Goal: Use online tool/utility: Utilize a website feature to perform a specific function

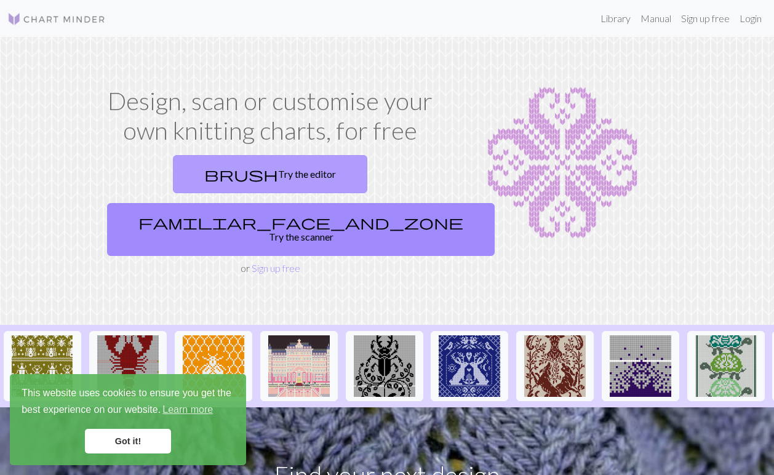
click at [191, 178] on link "brush Try the editor" at bounding box center [270, 174] width 194 height 38
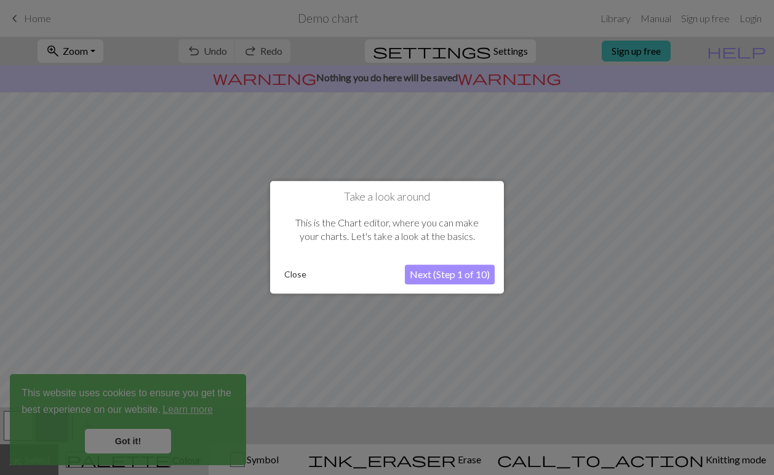
click at [425, 272] on button "Next (Step 1 of 10)" at bounding box center [450, 275] width 90 height 20
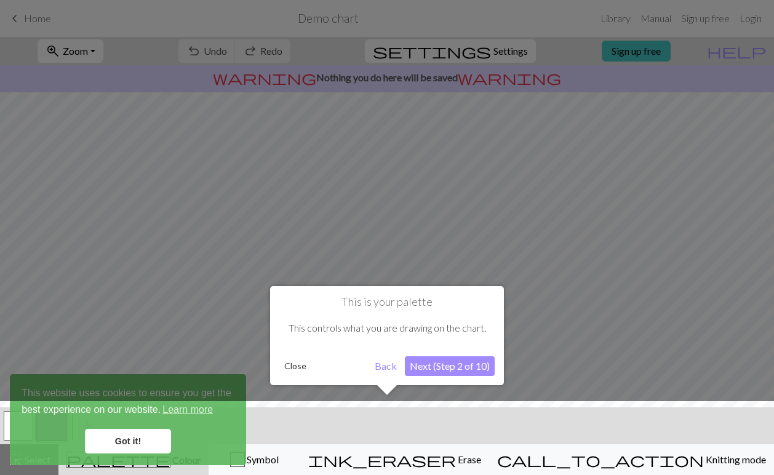
click at [292, 363] on button "Close" at bounding box center [295, 366] width 32 height 18
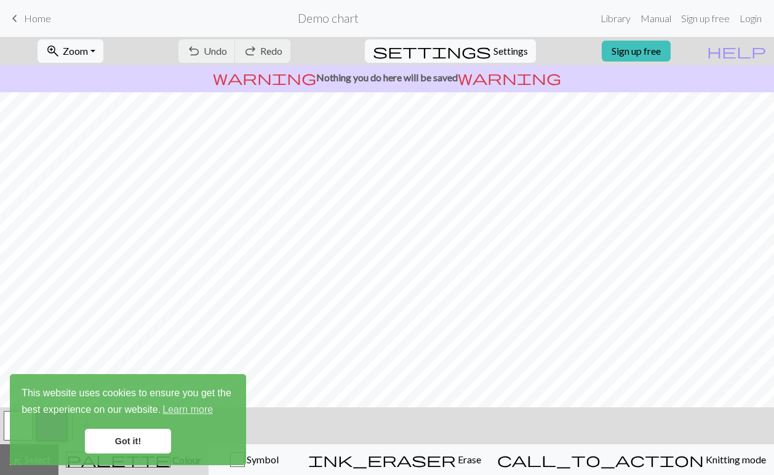
click at [126, 448] on link "Got it!" at bounding box center [128, 441] width 86 height 25
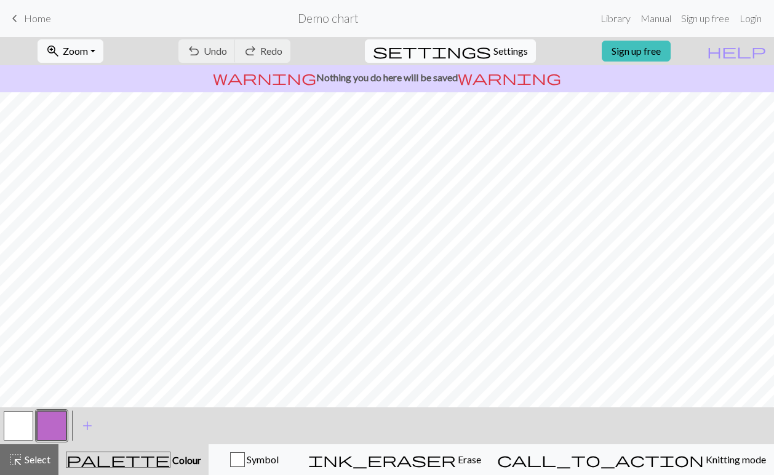
click at [493, 39] on button "settings Settings" at bounding box center [450, 50] width 171 height 23
select select "aran"
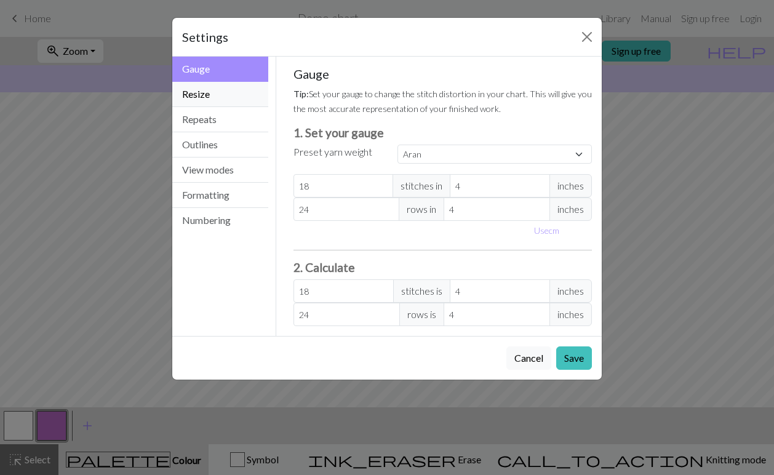
click at [216, 97] on button "Resize" at bounding box center [220, 94] width 96 height 25
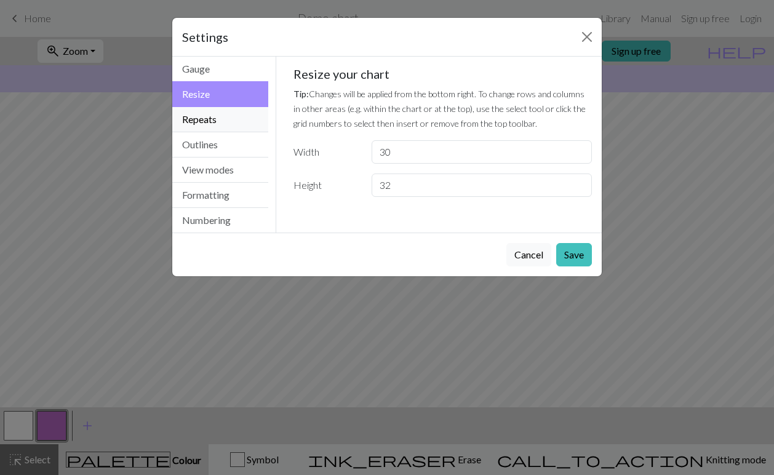
click at [209, 116] on button "Repeats" at bounding box center [220, 119] width 96 height 25
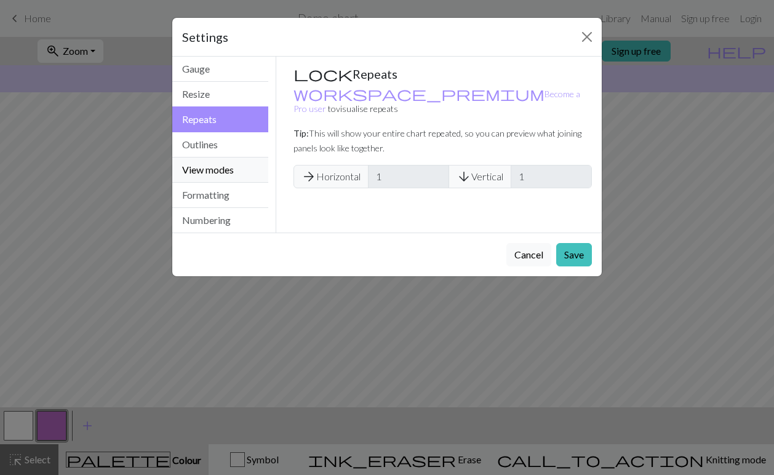
click at [209, 166] on button "View modes" at bounding box center [220, 169] width 96 height 25
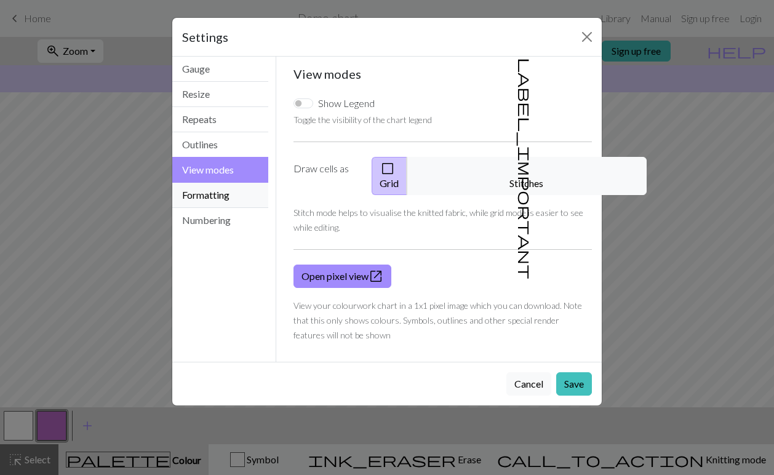
click at [214, 197] on button "Formatting" at bounding box center [220, 195] width 96 height 25
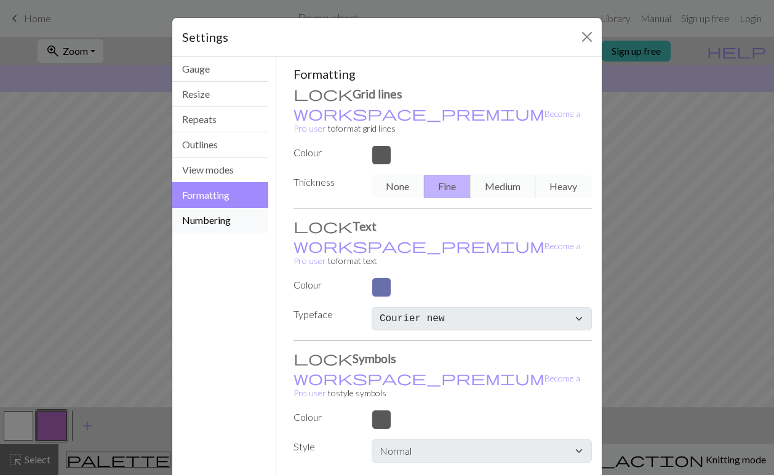
click at [214, 221] on button "Numbering" at bounding box center [220, 220] width 96 height 25
